Goal: Information Seeking & Learning: Learn about a topic

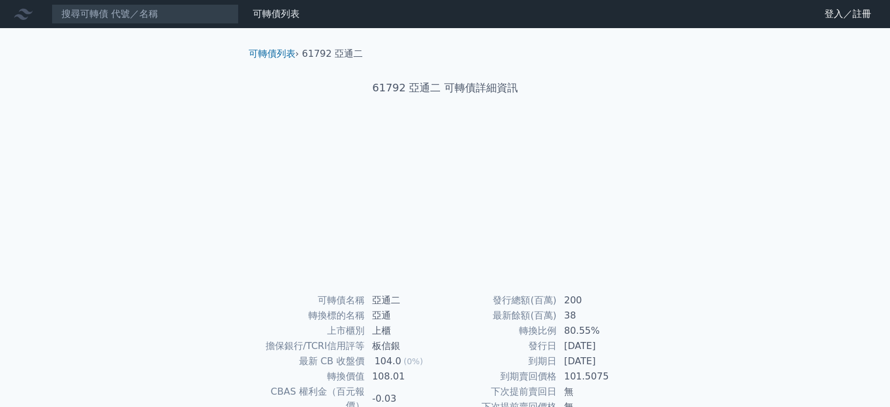
click at [179, 160] on div "可轉債列表 財務數據 可轉債列表 財務數據 登入／註冊 登入／註冊 可轉債列表 › 61792 亞通二 61792 亞通二 可轉債詳細資訊 可轉債名稱 104…" at bounding box center [445, 278] width 890 height 556
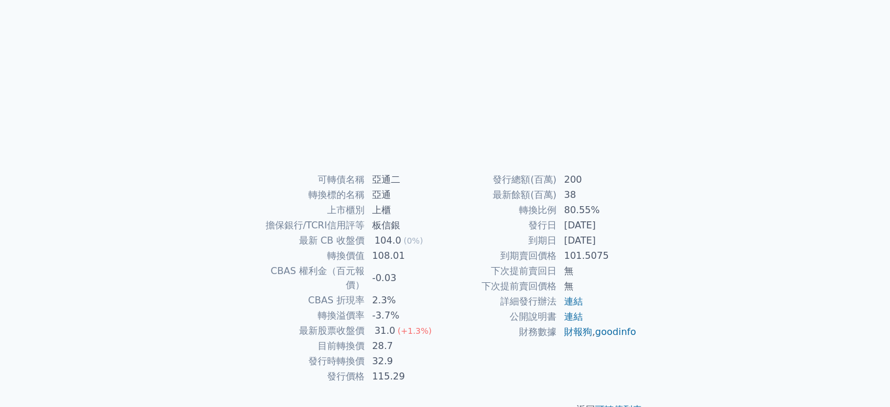
scroll to position [126, 0]
